Goal: Transaction & Acquisition: Purchase product/service

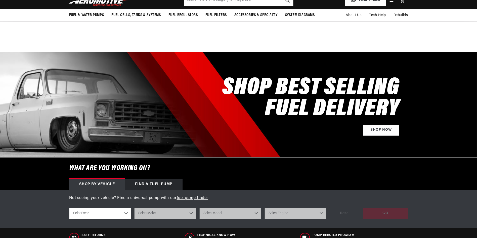
drag, startPoint x: 0, startPoint y: 0, endPoint x: 41, endPoint y: 158, distance: 163.2
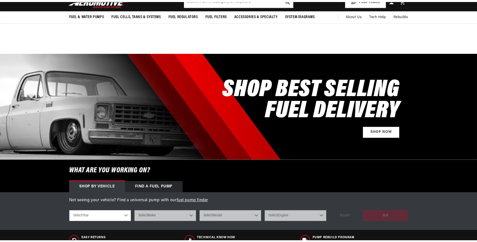
scroll to position [101, 0]
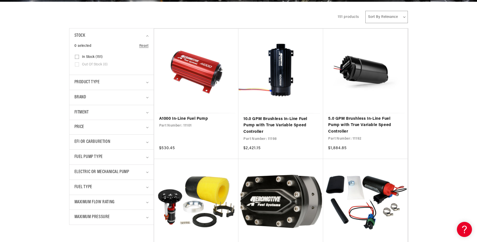
scroll to position [176, 0]
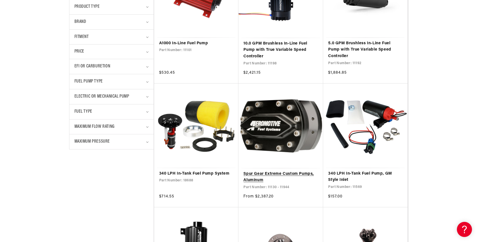
click at [294, 172] on link "Spur Gear Extreme Custom Pumps, Aluminum" at bounding box center [280, 177] width 75 height 13
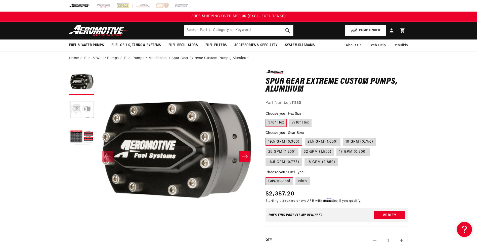
click at [322, 152] on label "32 GPM (1.550)" at bounding box center [317, 152] width 33 height 8
click at [301, 147] on input "32 GPM (1.550)" at bounding box center [301, 147] width 0 height 0
radio input "true"
click at [77, 134] on button "Load image 3 in gallery view" at bounding box center [81, 137] width 25 height 25
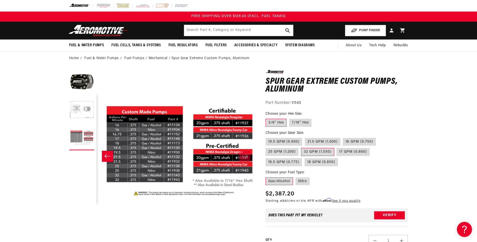
scroll to position [0, 317]
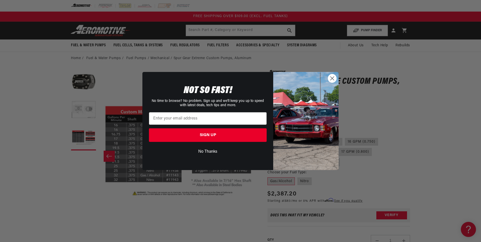
click at [330, 76] on circle "Close dialog" at bounding box center [332, 78] width 8 height 8
